Goal: Information Seeking & Learning: Learn about a topic

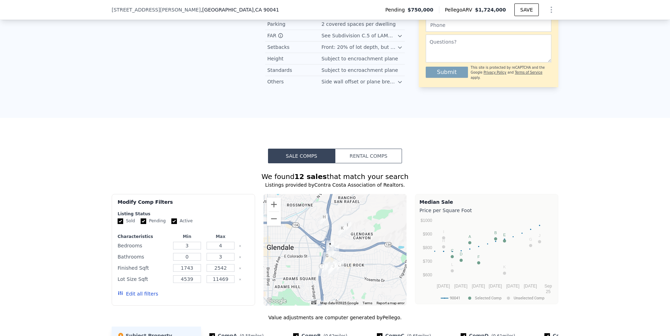
scroll to position [626, 0]
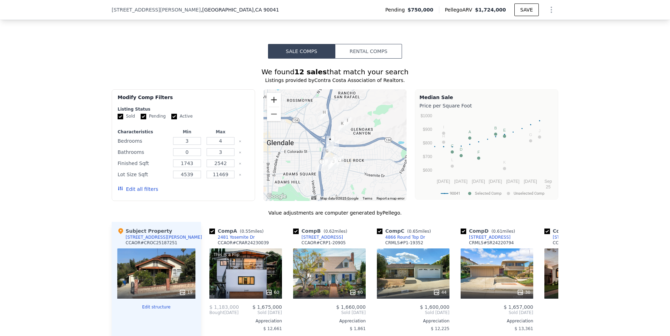
click at [272, 95] on button "Zoom in" at bounding box center [274, 100] width 14 height 14
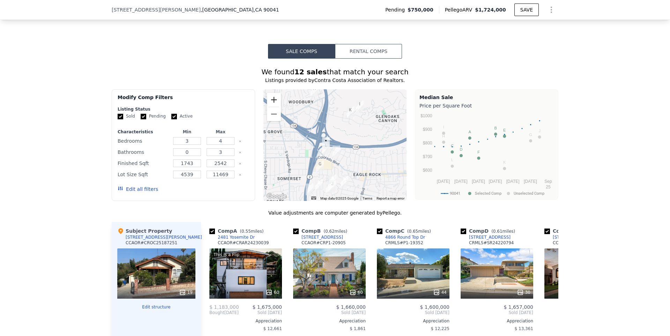
click at [272, 95] on button "Zoom in" at bounding box center [274, 100] width 14 height 14
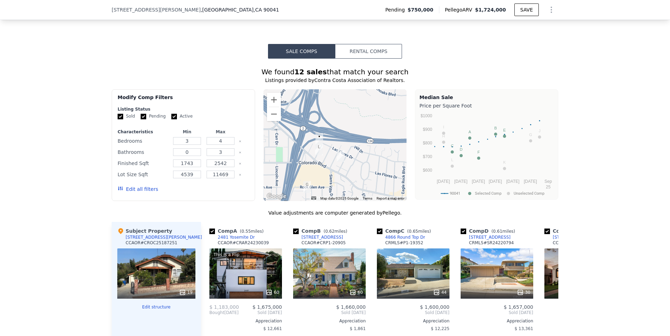
drag, startPoint x: 318, startPoint y: 153, endPoint x: 332, endPoint y: 131, distance: 26.2
click at [323, 143] on img "5218 Sumner Ave" at bounding box center [319, 149] width 8 height 12
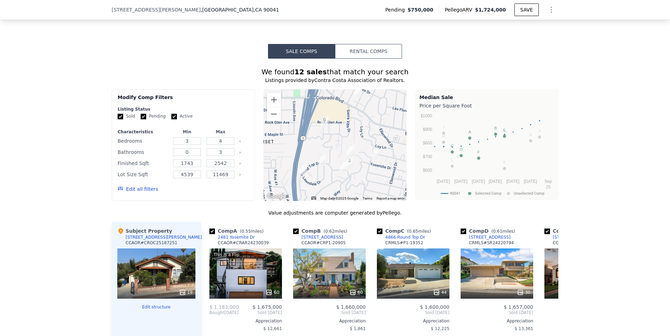
drag, startPoint x: 328, startPoint y: 169, endPoint x: 327, endPoint y: 124, distance: 45.4
click at [327, 124] on div at bounding box center [335, 145] width 143 height 112
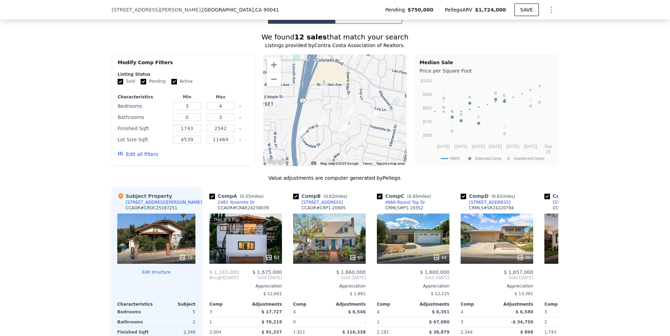
scroll to position [591, 0]
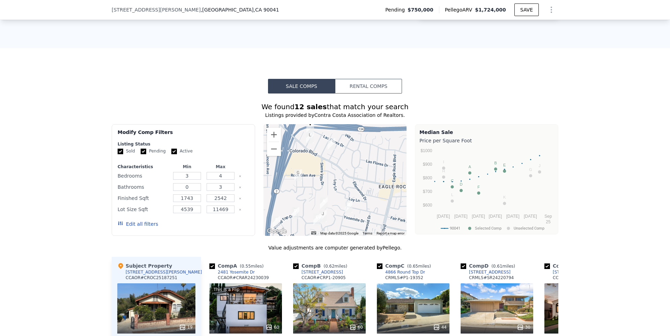
drag, startPoint x: 329, startPoint y: 164, endPoint x: 305, endPoint y: 171, distance: 25.1
click at [305, 171] on div at bounding box center [335, 180] width 143 height 112
drag, startPoint x: 429, startPoint y: 298, endPoint x: 446, endPoint y: 252, distance: 49.3
click at [446, 250] on div "Value adjustments are computer generated by Pellego ." at bounding box center [335, 247] width 447 height 7
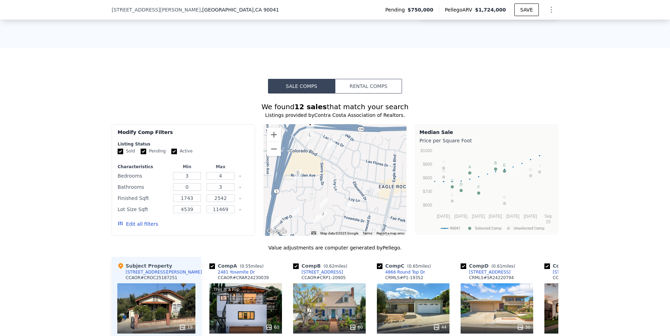
scroll to position [661, 0]
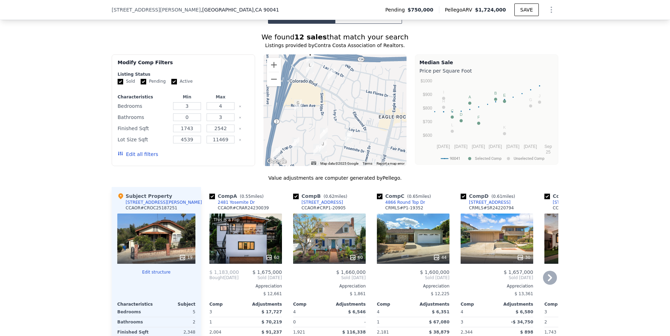
click at [549, 275] on icon at bounding box center [550, 278] width 14 height 14
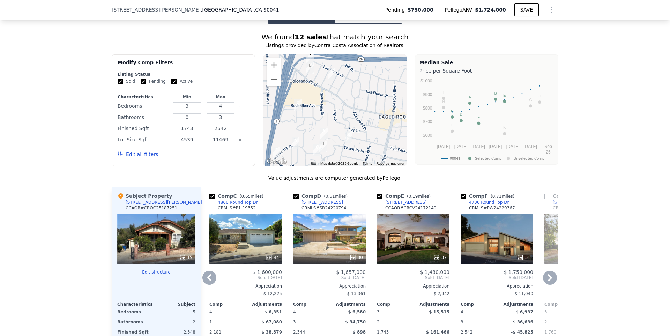
click at [542, 281] on div "Comp G ( 0.35 miles) [STREET_ADDRESS] CRMLS # P1-21912 42 $ 1,435,024 Sold [DAT…" at bounding box center [581, 299] width 78 height 224
click at [545, 279] on icon at bounding box center [550, 278] width 14 height 14
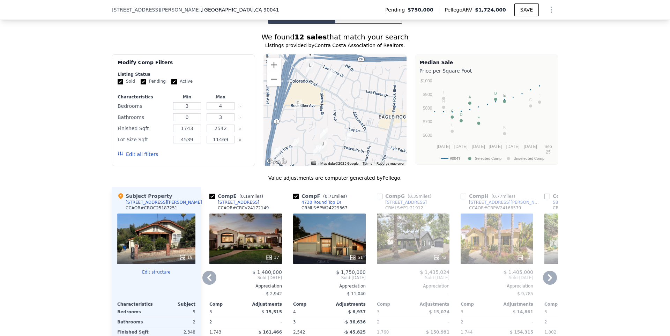
click at [545, 279] on icon at bounding box center [550, 278] width 14 height 14
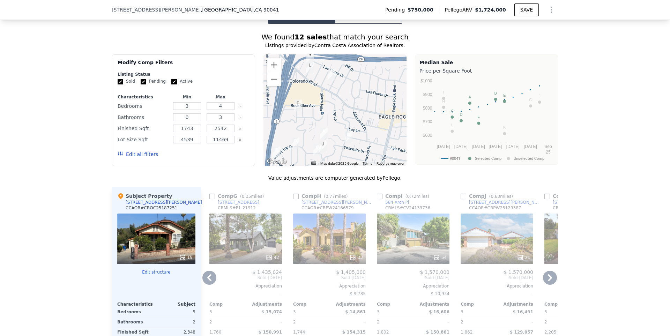
click at [209, 273] on icon at bounding box center [209, 278] width 14 height 14
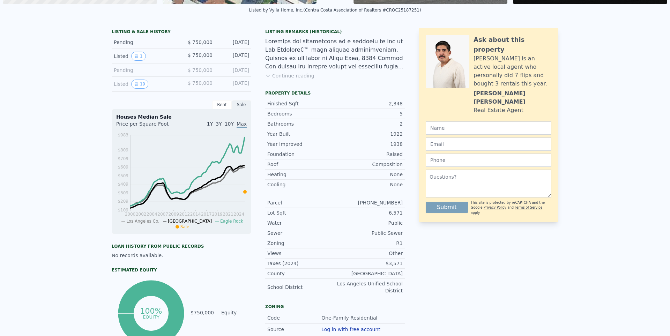
scroll to position [0, 0]
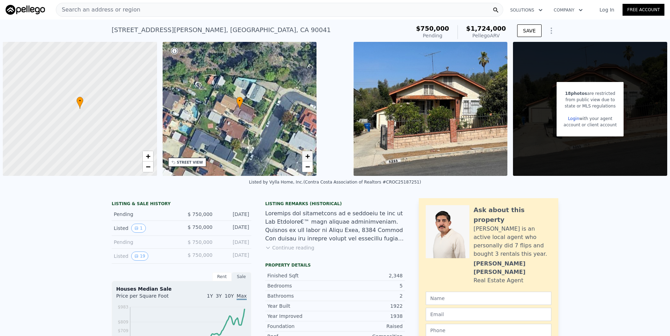
click at [312, 152] on link "+" at bounding box center [307, 156] width 10 height 10
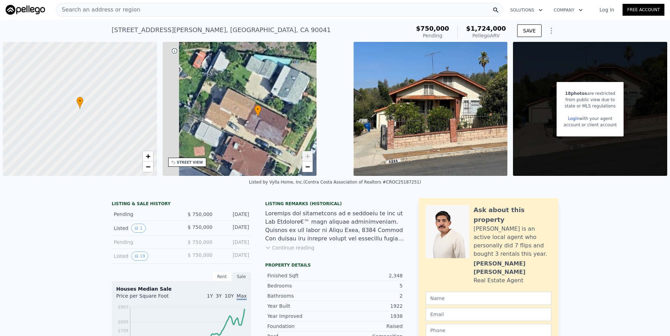
drag, startPoint x: 253, startPoint y: 140, endPoint x: 271, endPoint y: 161, distance: 27.7
click at [272, 160] on div "• + −" at bounding box center [240, 109] width 154 height 134
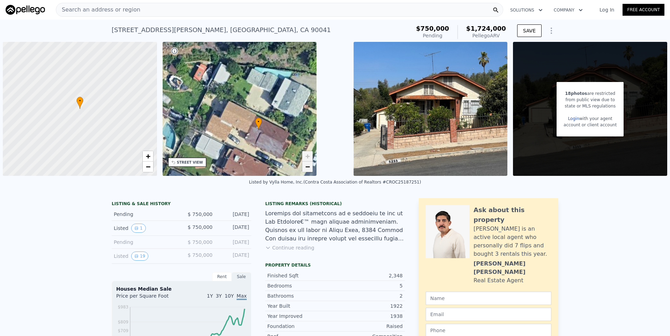
click at [305, 170] on span "−" at bounding box center [307, 166] width 5 height 9
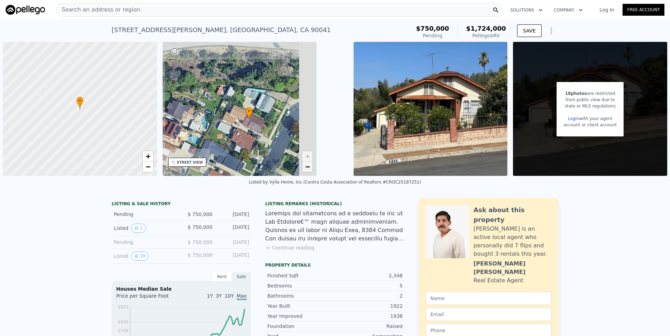
click at [305, 170] on span "−" at bounding box center [307, 166] width 5 height 9
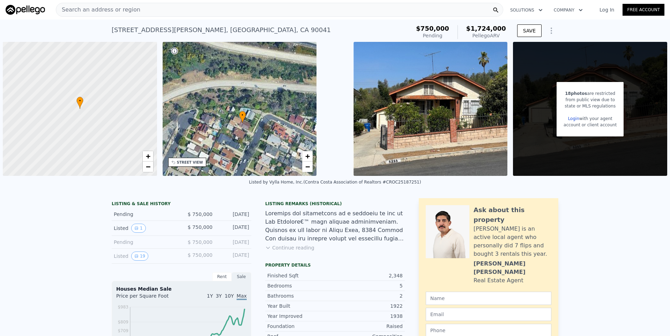
drag, startPoint x: 286, startPoint y: 149, endPoint x: 284, endPoint y: 158, distance: 9.3
click at [284, 158] on div "• + −" at bounding box center [240, 109] width 154 height 134
click at [305, 158] on span "+" at bounding box center [307, 156] width 5 height 9
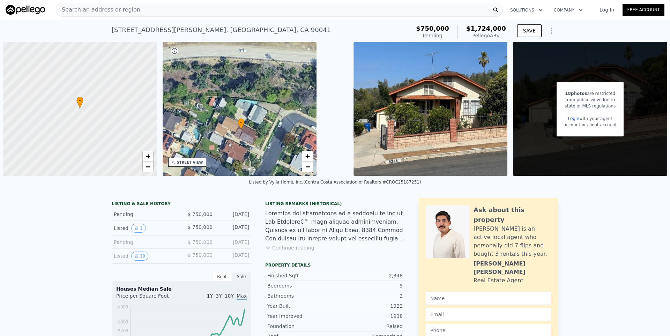
drag, startPoint x: 290, startPoint y: 163, endPoint x: 287, endPoint y: 156, distance: 7.7
click at [286, 156] on div "• + −" at bounding box center [240, 109] width 154 height 134
click at [309, 157] on span "+" at bounding box center [307, 156] width 5 height 9
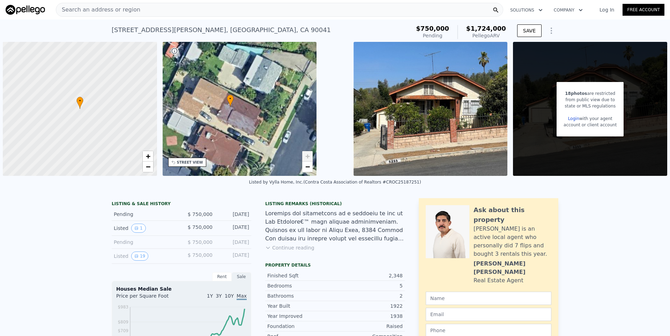
drag, startPoint x: 295, startPoint y: 157, endPoint x: 282, endPoint y: 112, distance: 47.0
click at [282, 112] on div "• + −" at bounding box center [240, 109] width 154 height 134
click at [308, 169] on span "−" at bounding box center [307, 166] width 5 height 9
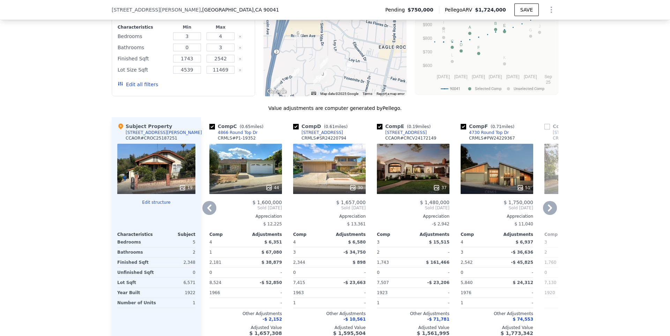
scroll to position [696, 0]
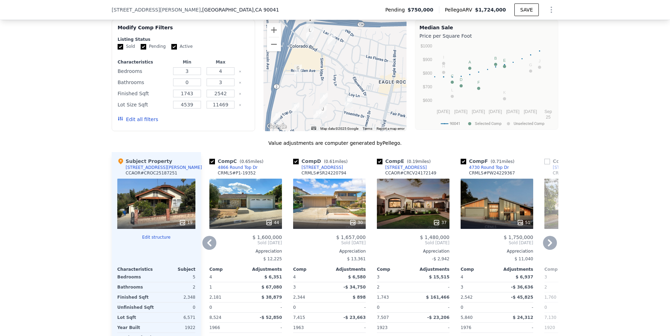
click at [203, 244] on icon at bounding box center [209, 243] width 14 height 14
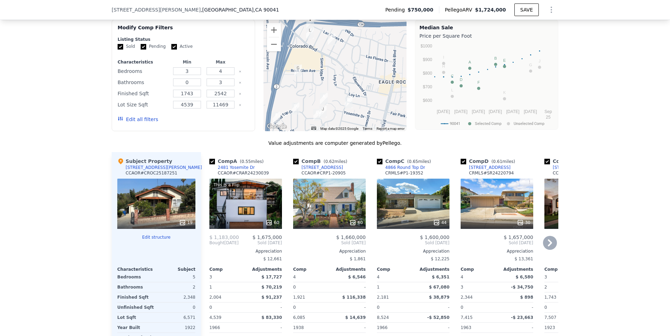
click at [543, 244] on icon at bounding box center [550, 243] width 14 height 14
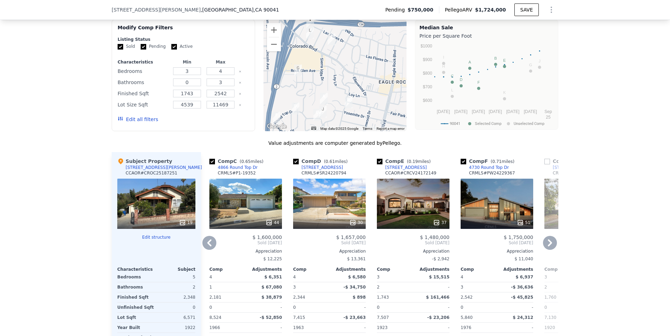
click at [542, 244] on div "Comp A ( 0.55 miles) [STREET_ADDRESS] CCAOR # CRAR24230039 This is a Flip 60 $ …" at bounding box center [379, 264] width 357 height 224
click at [543, 244] on icon at bounding box center [550, 243] width 14 height 14
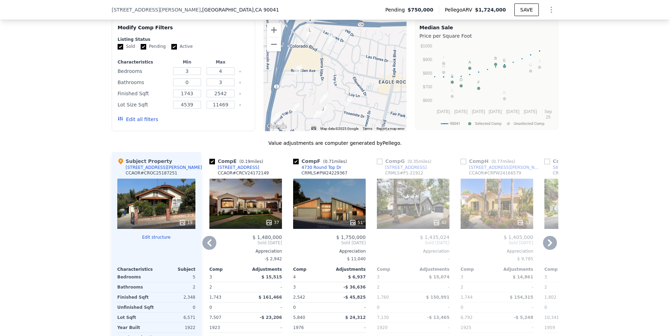
scroll to position [731, 0]
